Goal: Information Seeking & Learning: Learn about a topic

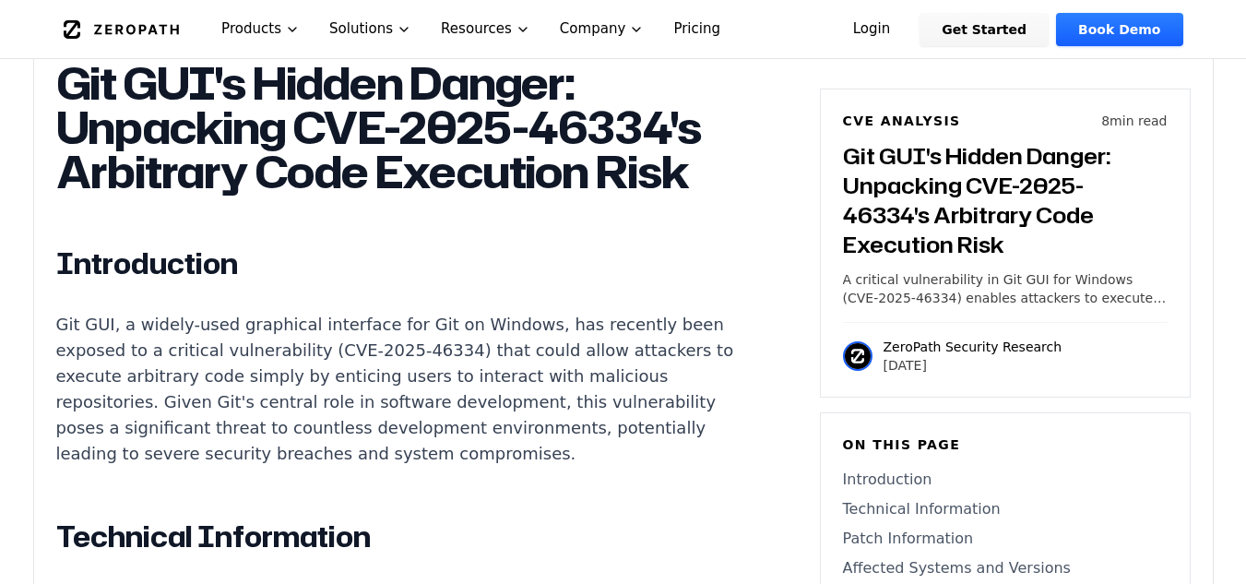
scroll to position [1199, 0]
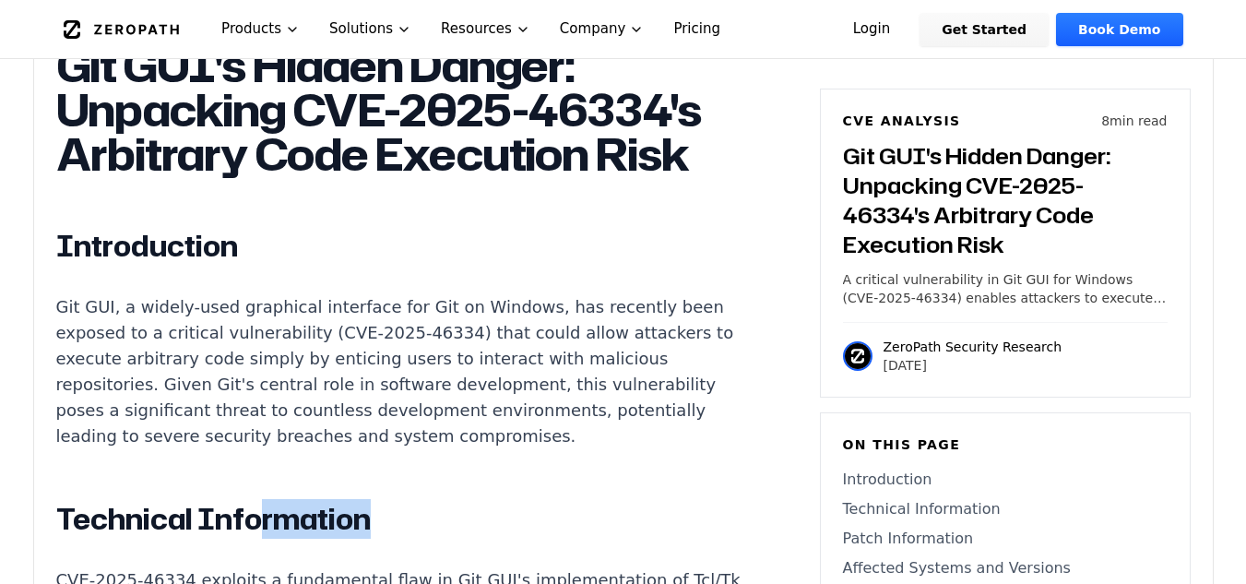
drag, startPoint x: 626, startPoint y: 486, endPoint x: 253, endPoint y: 483, distance: 373.6
click at [501, 449] on p "Git GUI, a widely-used graphical interface for Git on Windows, has recently bee…" at bounding box center [399, 371] width 686 height 155
click at [574, 449] on p "Git GUI, a widely-used graphical interface for Git on Windows, has recently bee…" at bounding box center [399, 371] width 686 height 155
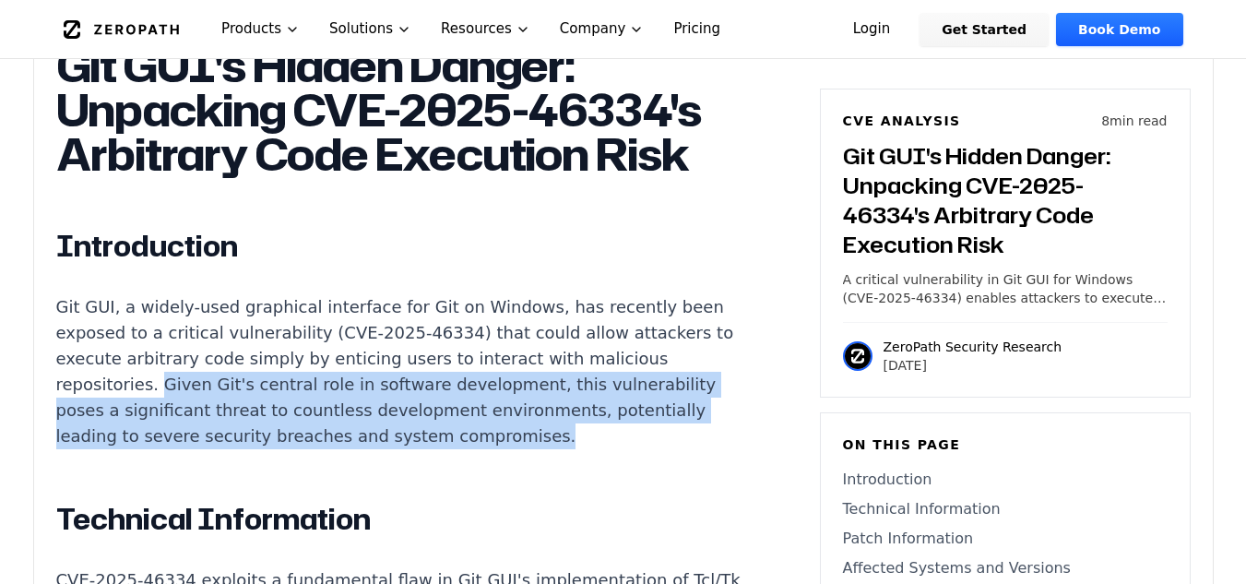
drag, startPoint x: 604, startPoint y: 457, endPoint x: 226, endPoint y: 412, distance: 380.8
click at [226, 412] on p "Git GUI, a widely-used graphical interface for Git on Windows, has recently bee…" at bounding box center [399, 371] width 686 height 155
copy p "Given Git's central role in software development, this vulnerability poses a si…"
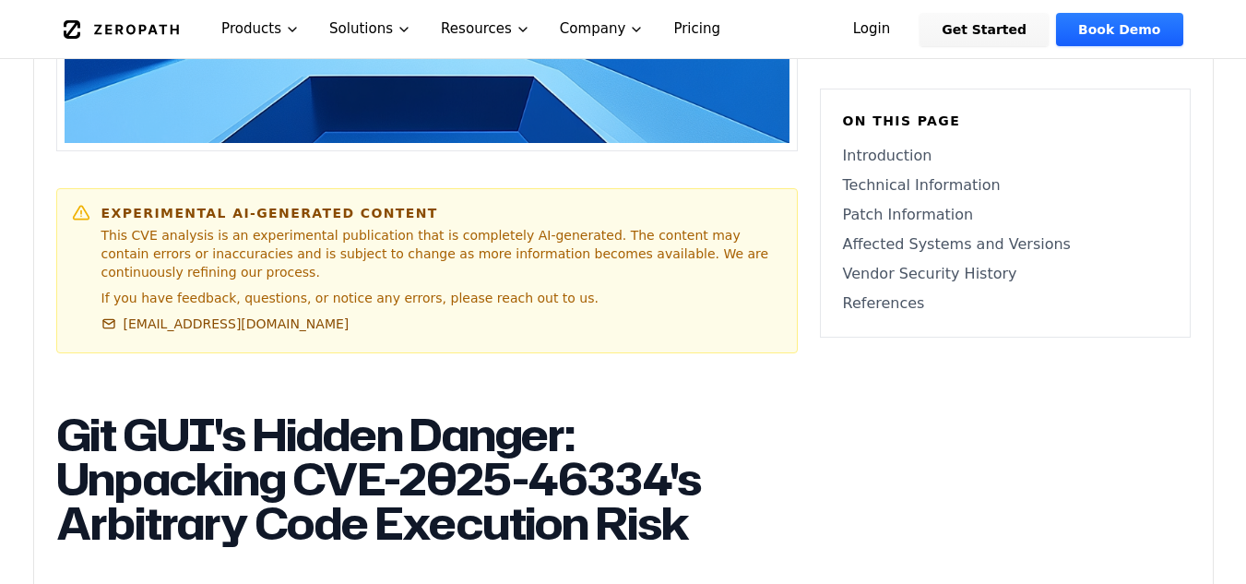
scroll to position [1107, 0]
